Goal: Ask a question

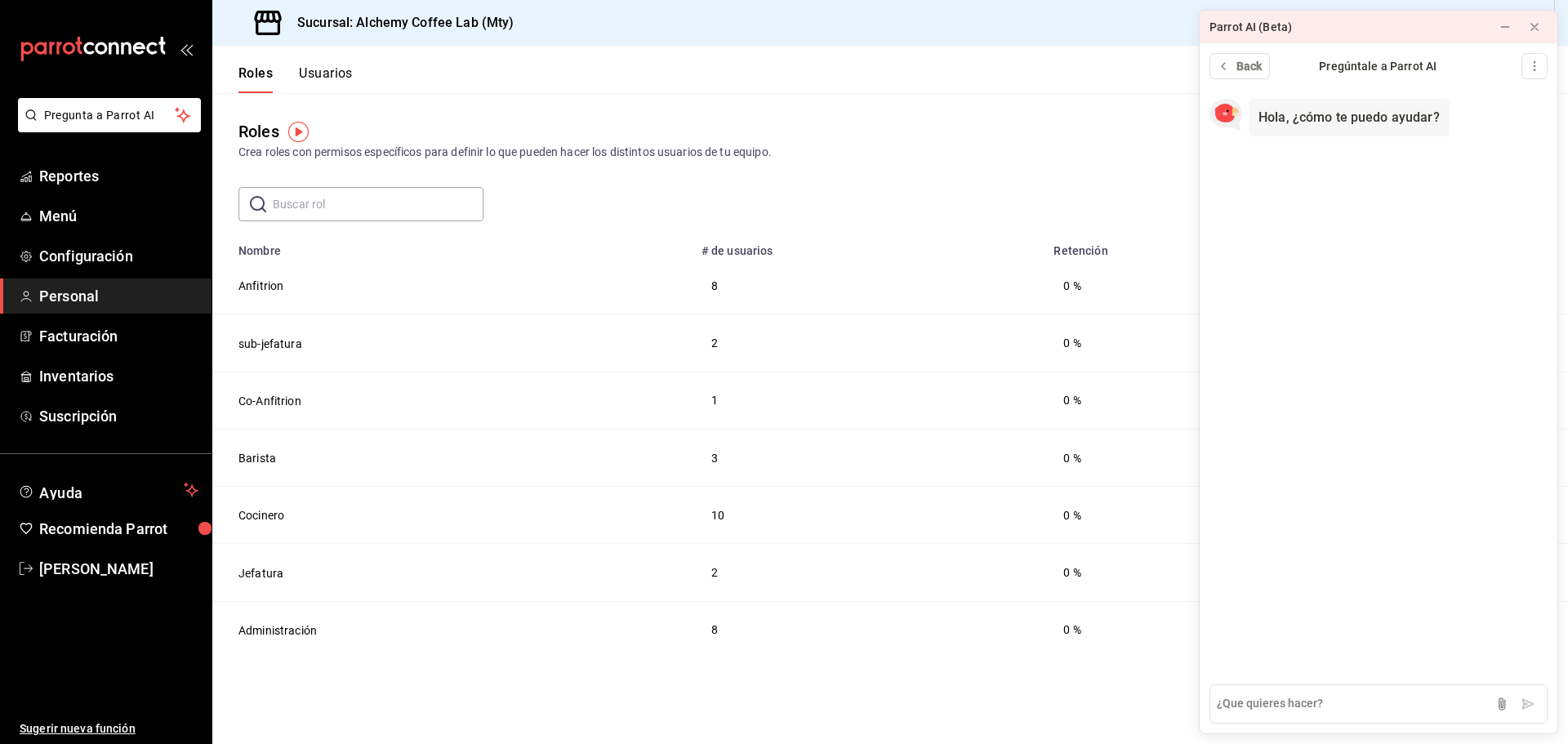
click at [968, 230] on main "Roles Crea roles con permisos específicos para definir lo que pueden hacer los …" at bounding box center [890, 418] width 1356 height 651
click at [1300, 699] on textarea at bounding box center [1379, 704] width 339 height 40
type textarea "C"
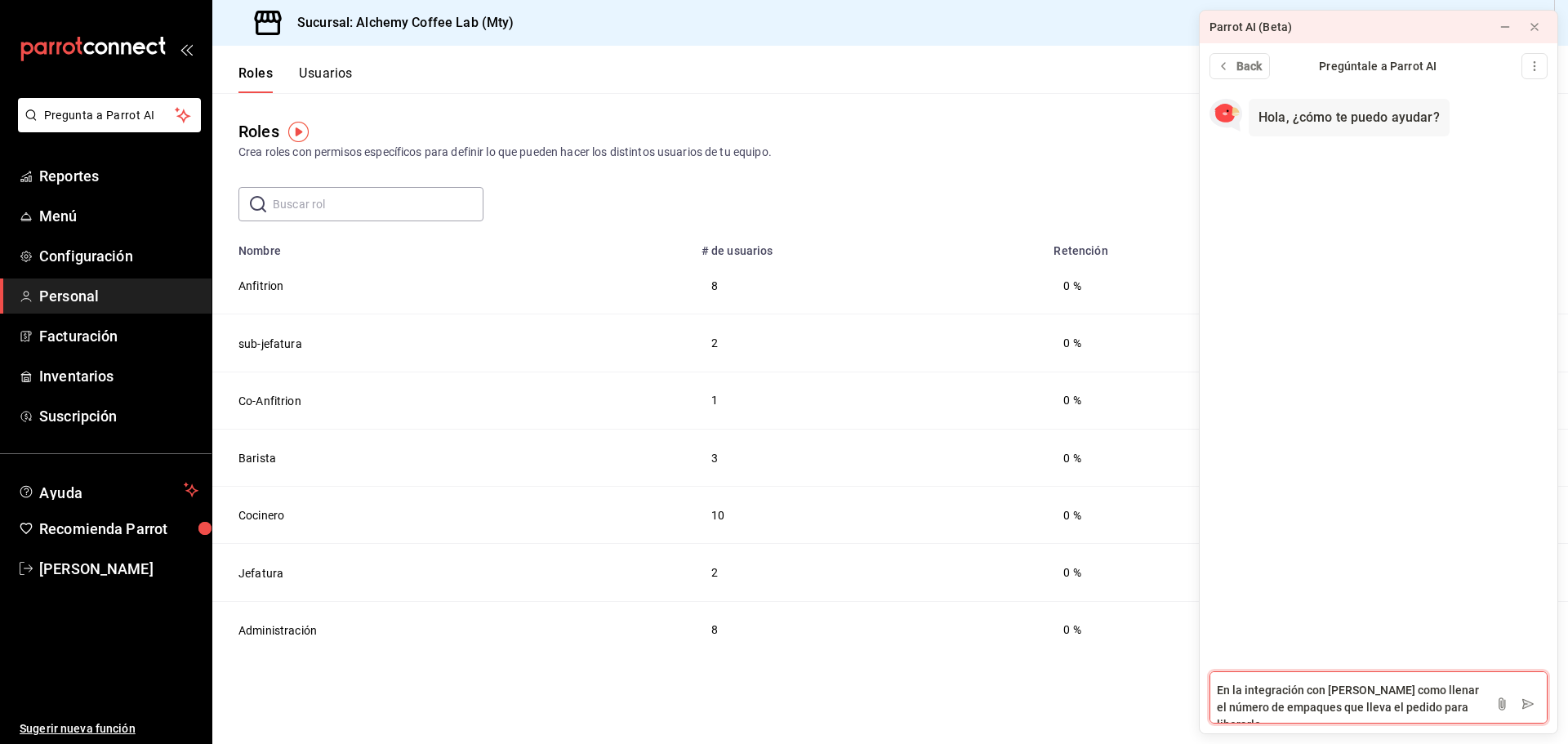
type textarea "En la integración con [PERSON_NAME] como llenar el número de empaques que lleva…"
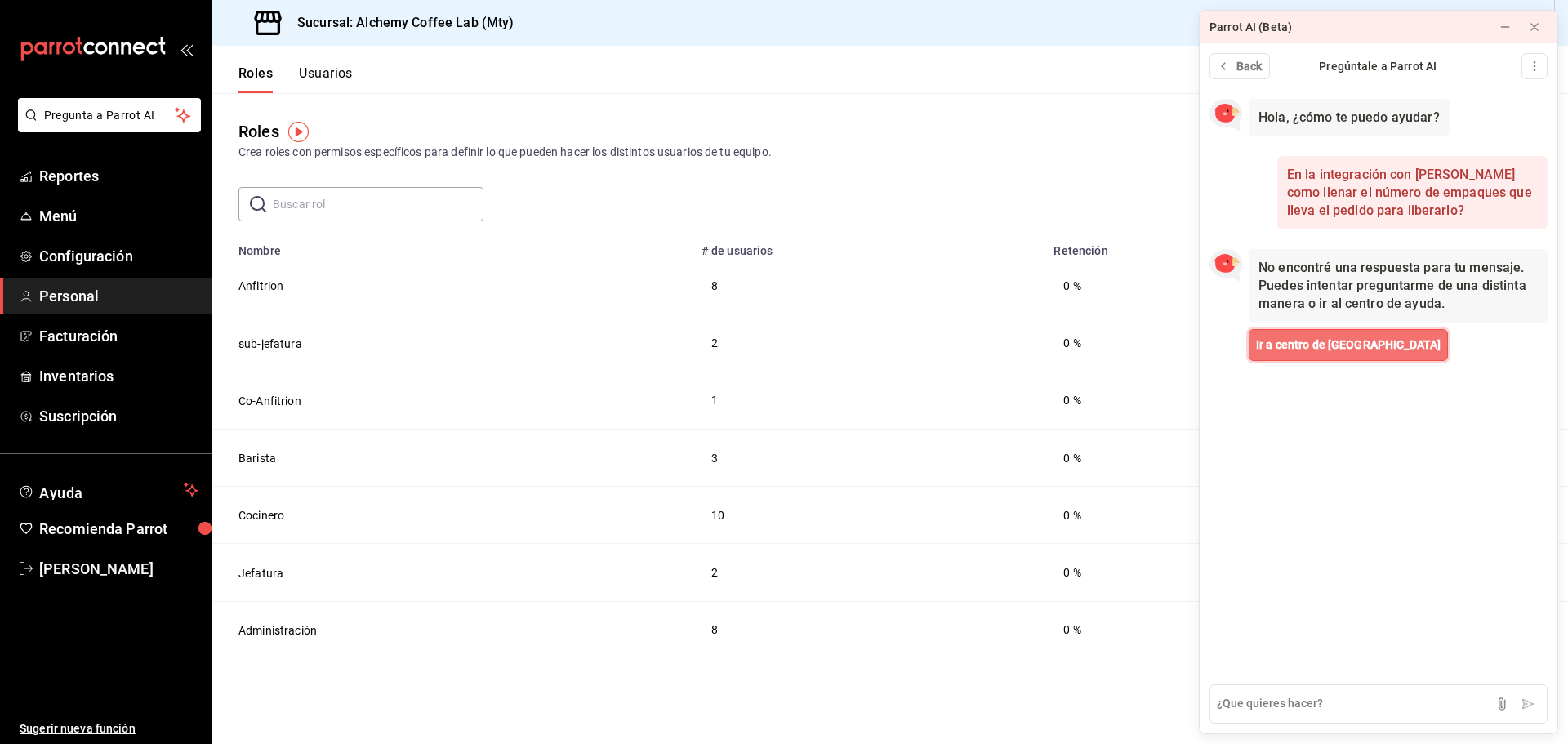
click at [1298, 346] on span "Ir a centro de [GEOGRAPHIC_DATA]" at bounding box center [1348, 345] width 185 height 17
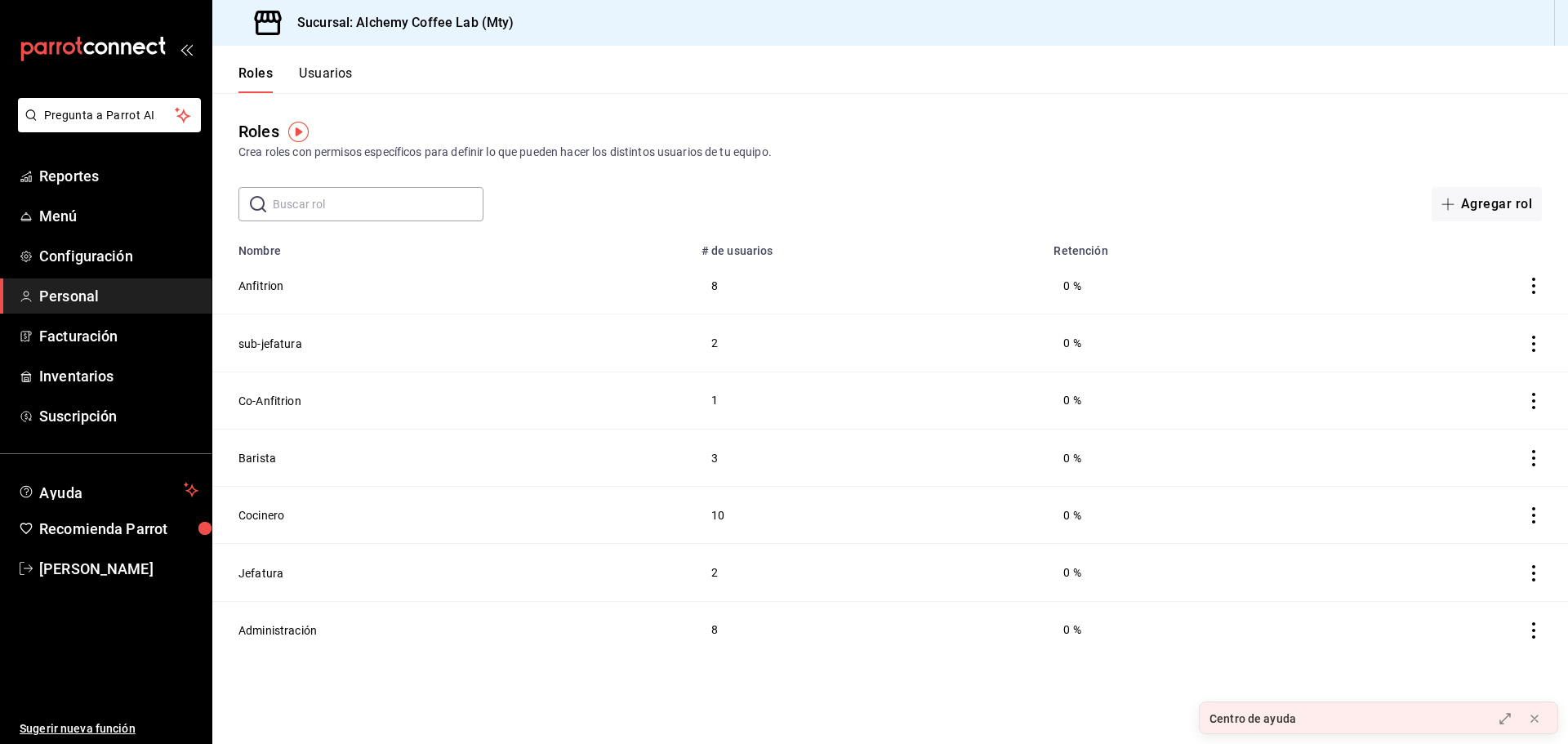
click at [1283, 712] on div "Centro de ayuda" at bounding box center [1253, 719] width 87 height 17
click at [1505, 720] on icon at bounding box center [1504, 718] width 13 height 13
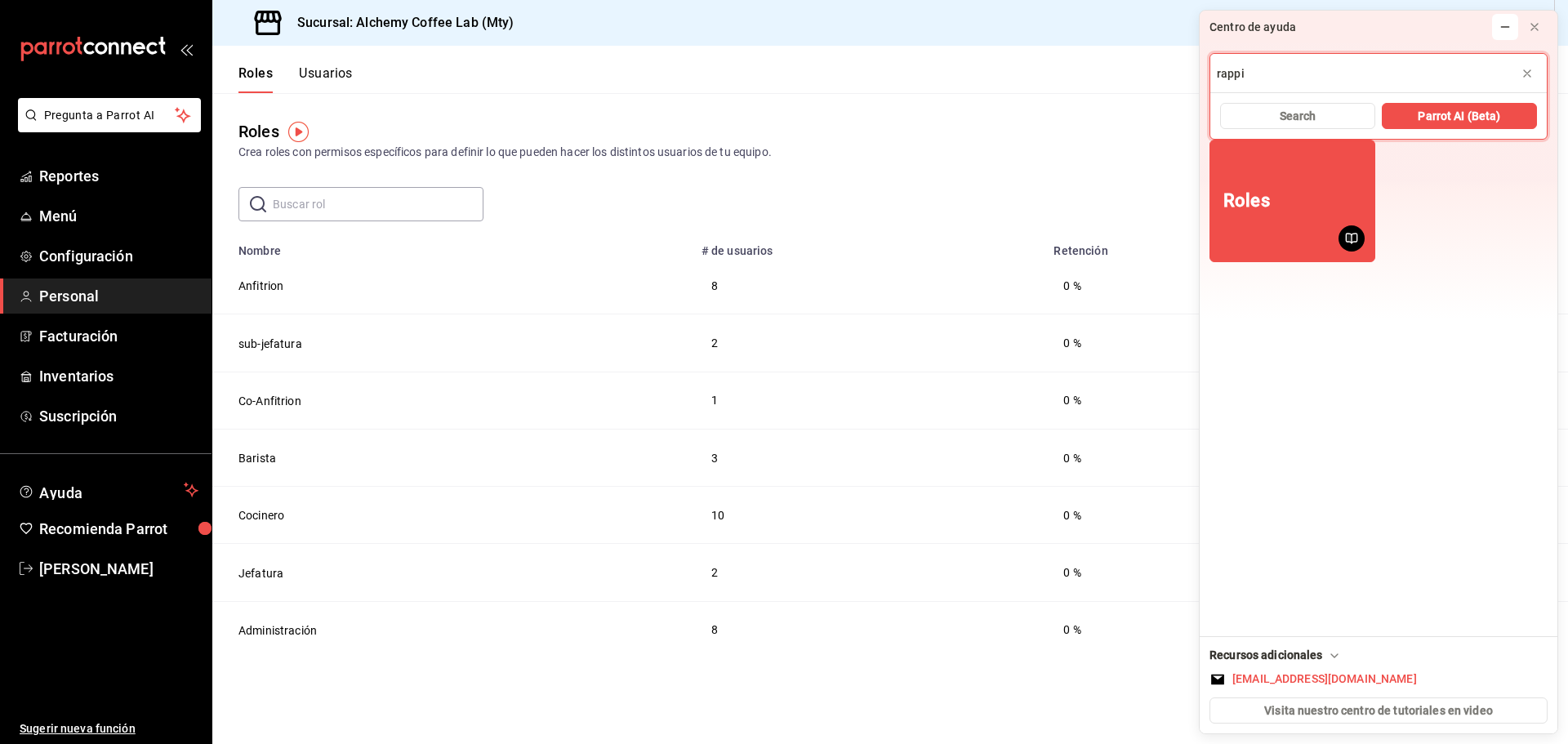
type input "rappi"
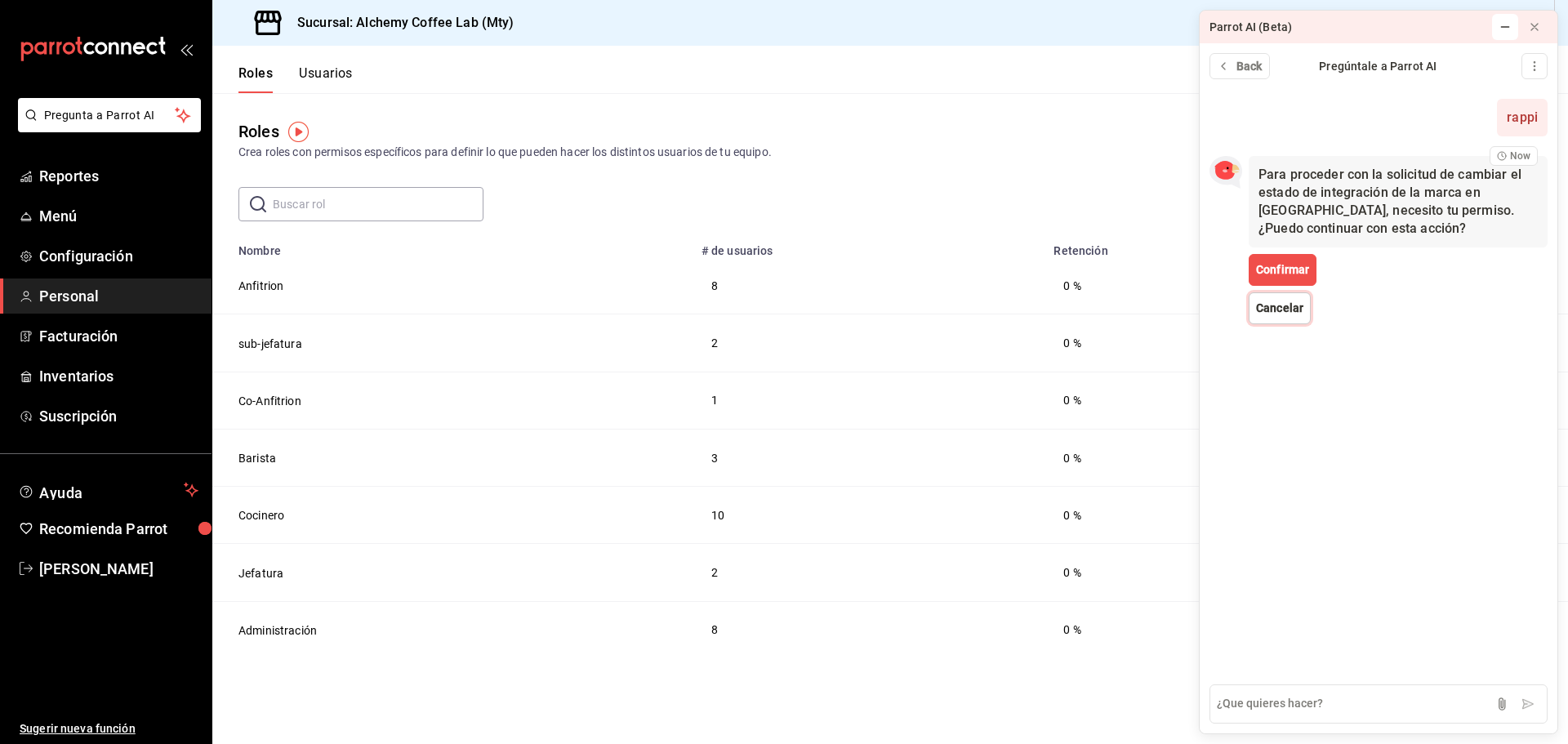
click at [1281, 304] on span "Cancelar" at bounding box center [1279, 308] width 47 height 17
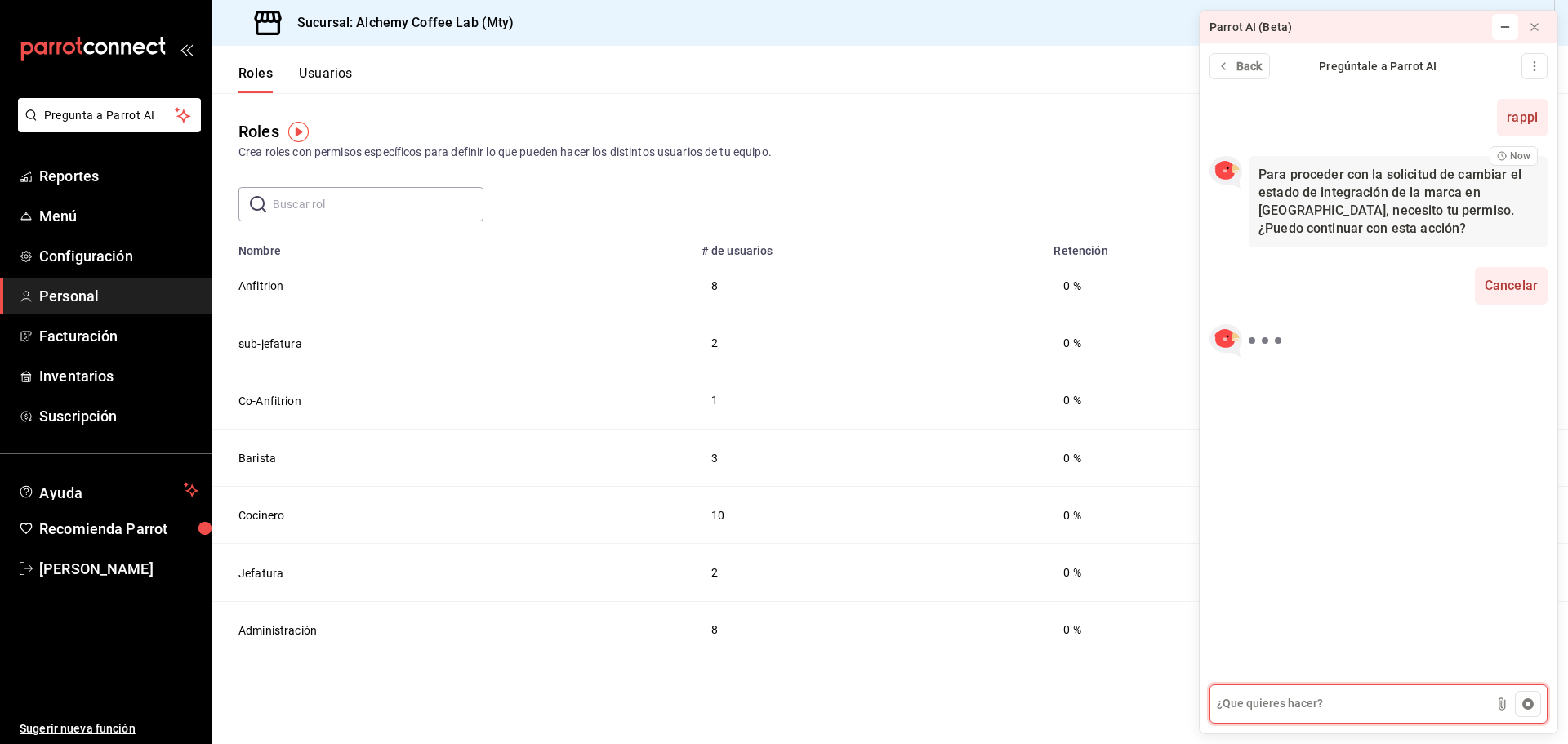
click at [1313, 714] on textarea at bounding box center [1379, 704] width 339 height 40
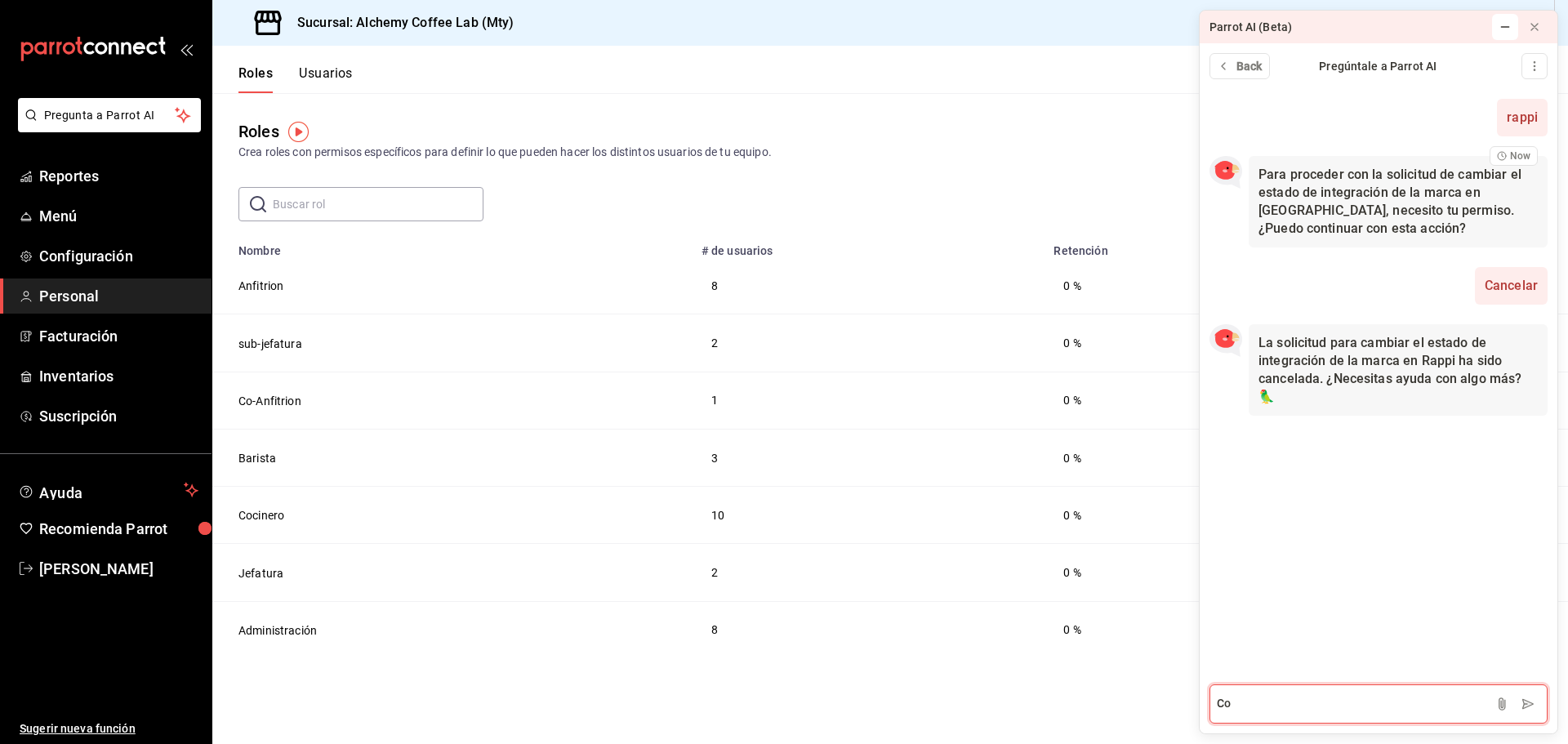
type textarea "C"
type textarea "Número de bolsas rappi"
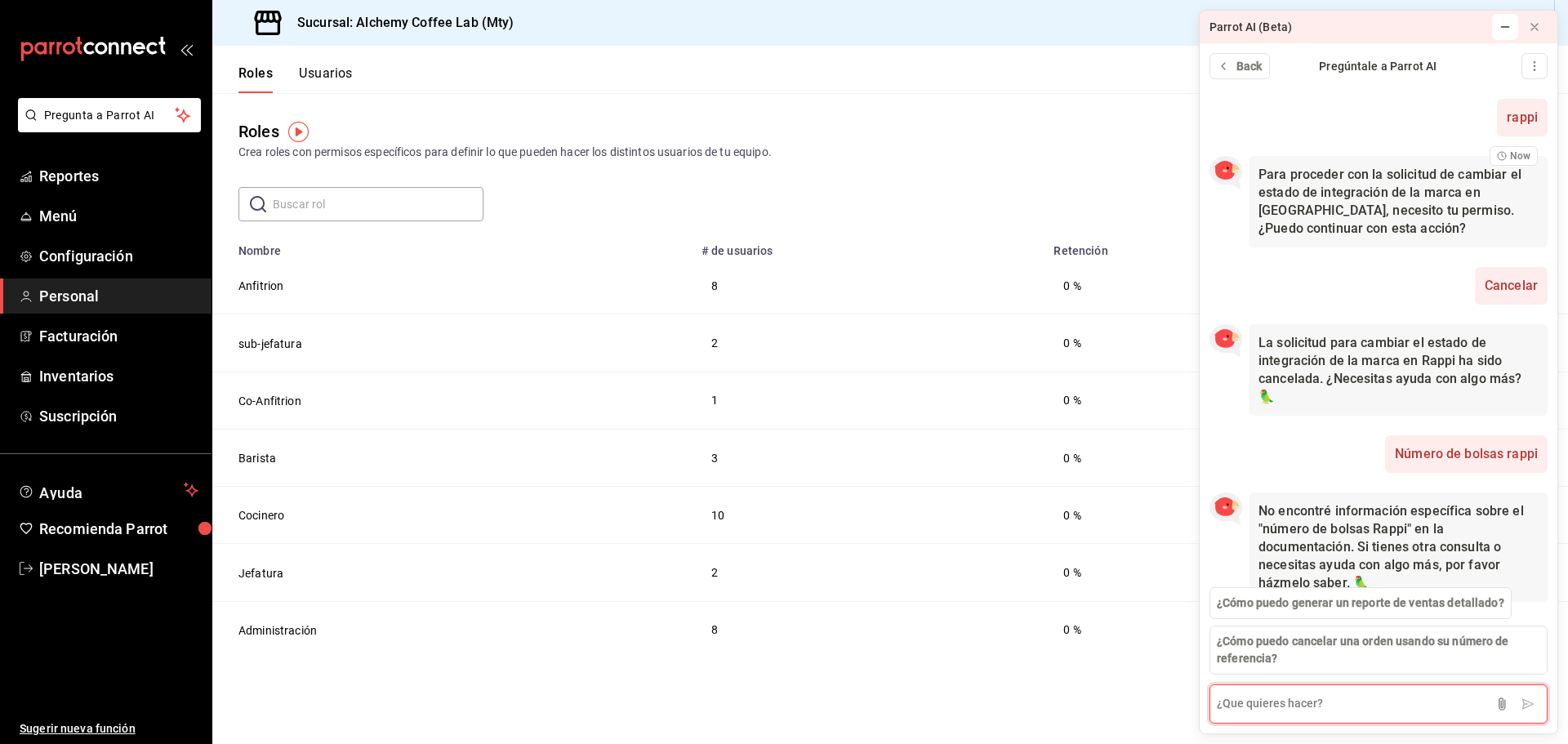
scroll to position [30, 0]
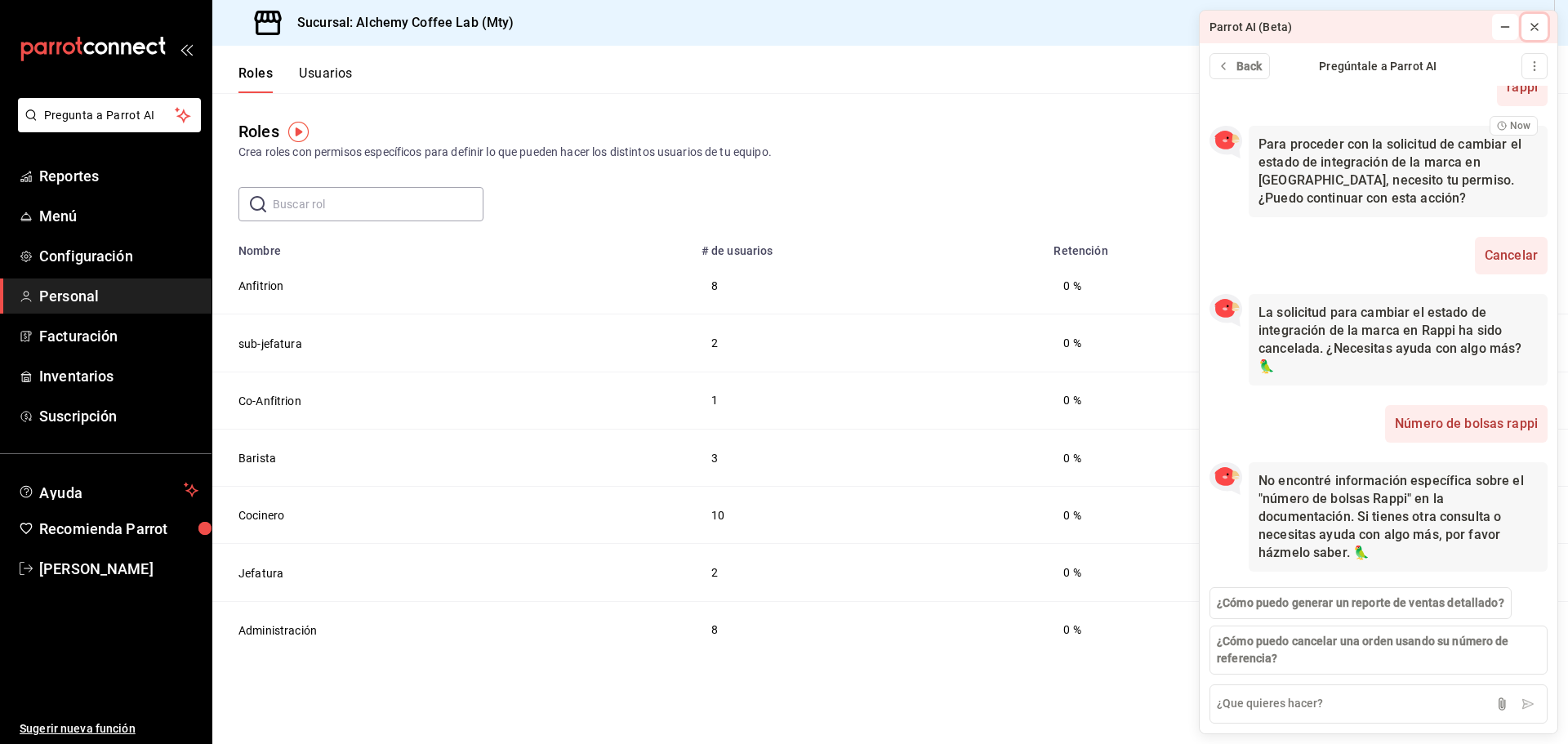
click at [1533, 26] on icon at bounding box center [1534, 27] width 13 height 13
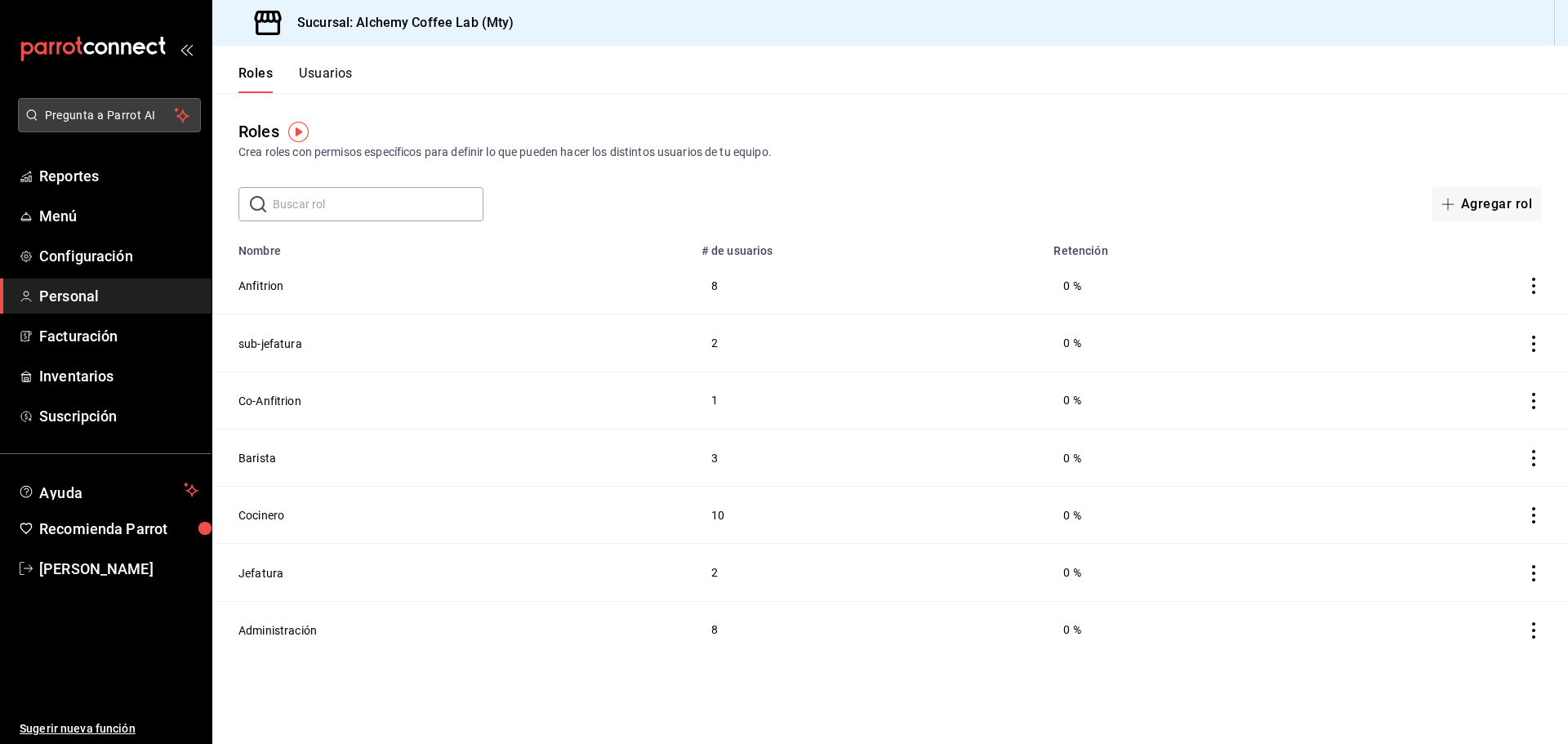
click at [109, 117] on span "Pregunta a Parrot AI" at bounding box center [109, 116] width 130 height 17
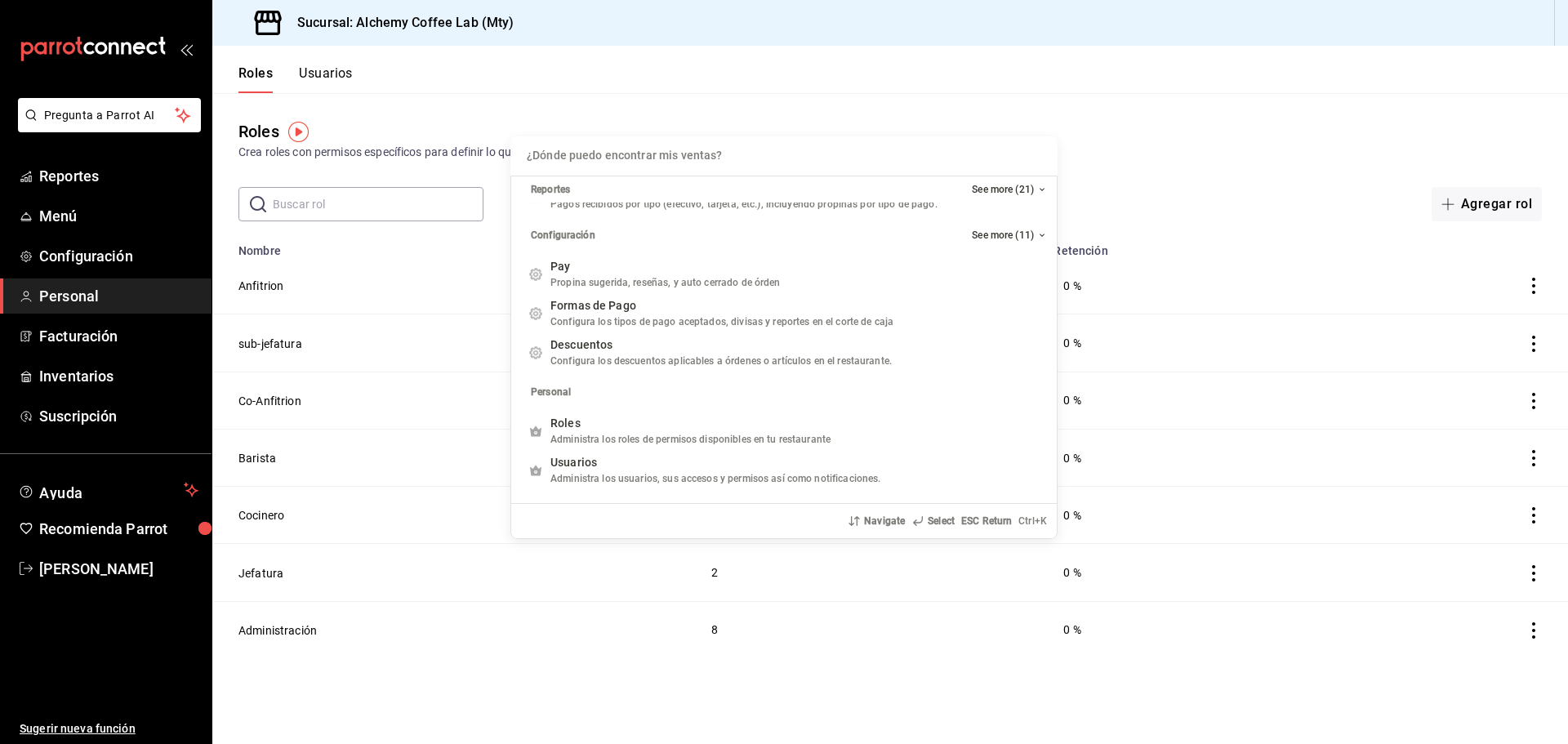
scroll to position [0, 0]
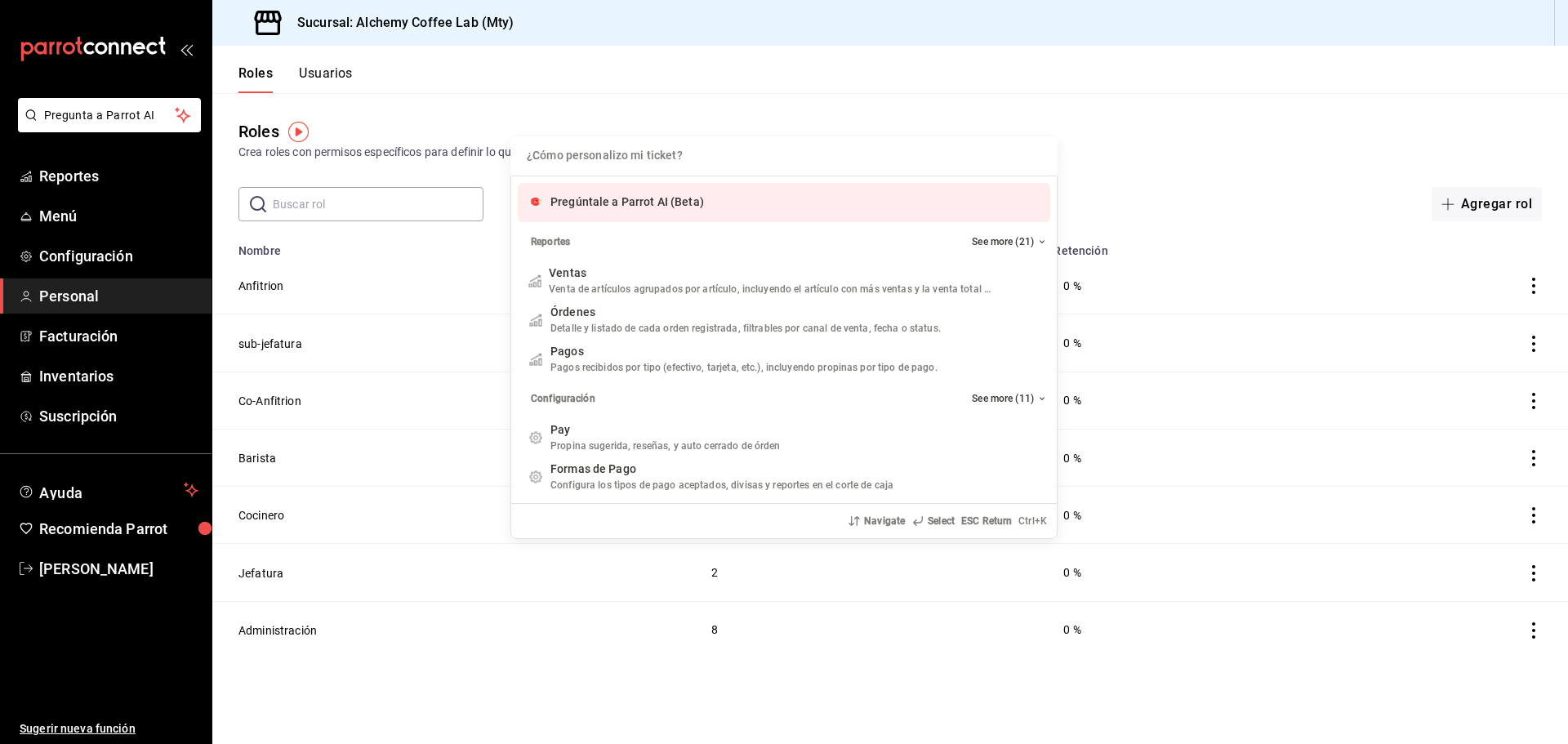
click at [631, 151] on input "Quiero cancelar una orden" at bounding box center [784, 156] width 528 height 40
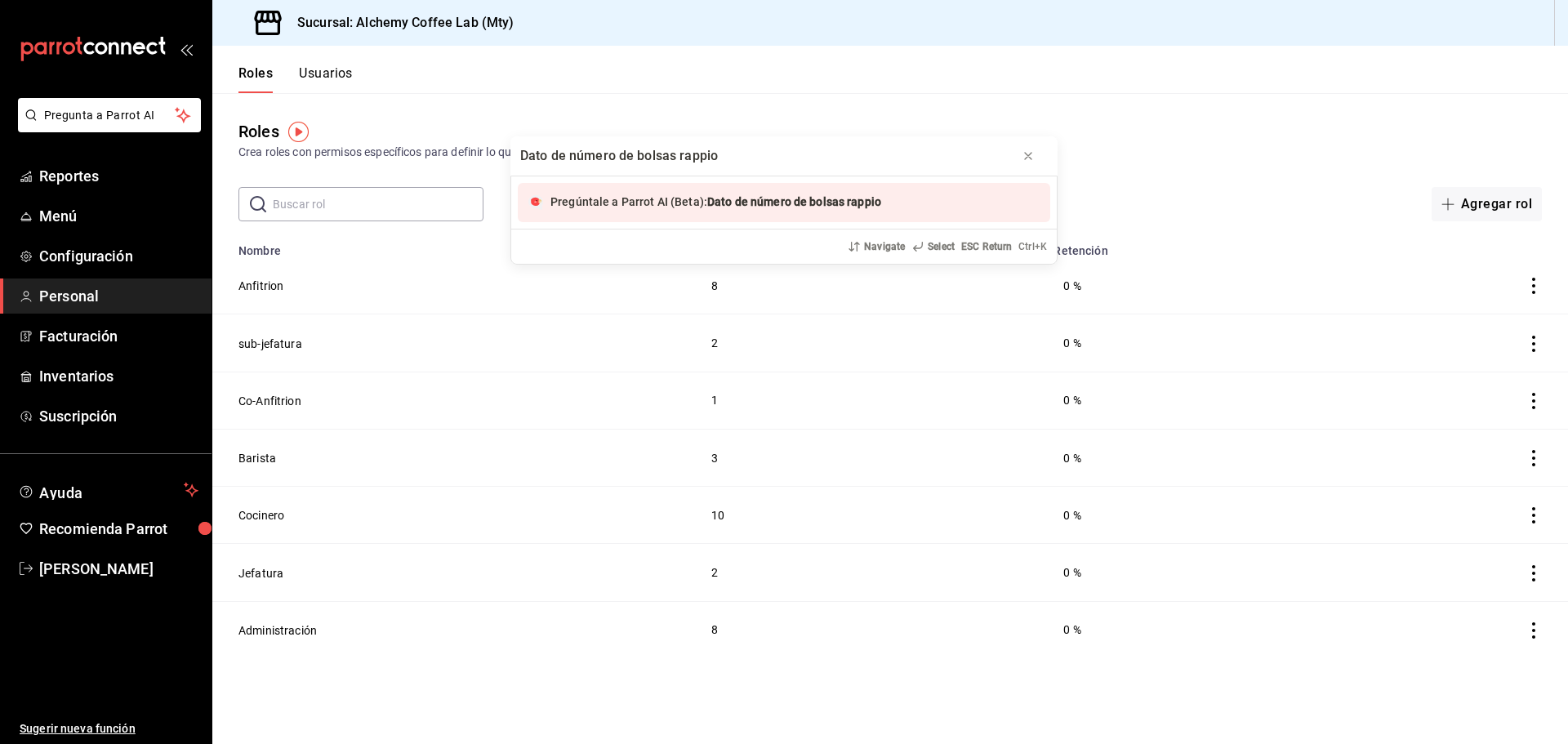
type input "Dato de número de bolsas rappi"
